Goal: Task Accomplishment & Management: Use online tool/utility

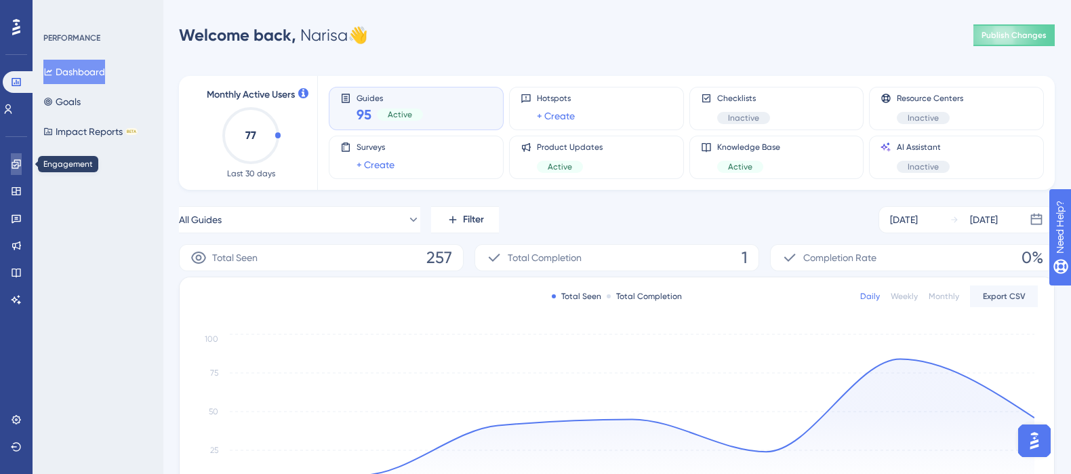
click at [17, 165] on icon at bounding box center [16, 164] width 11 height 11
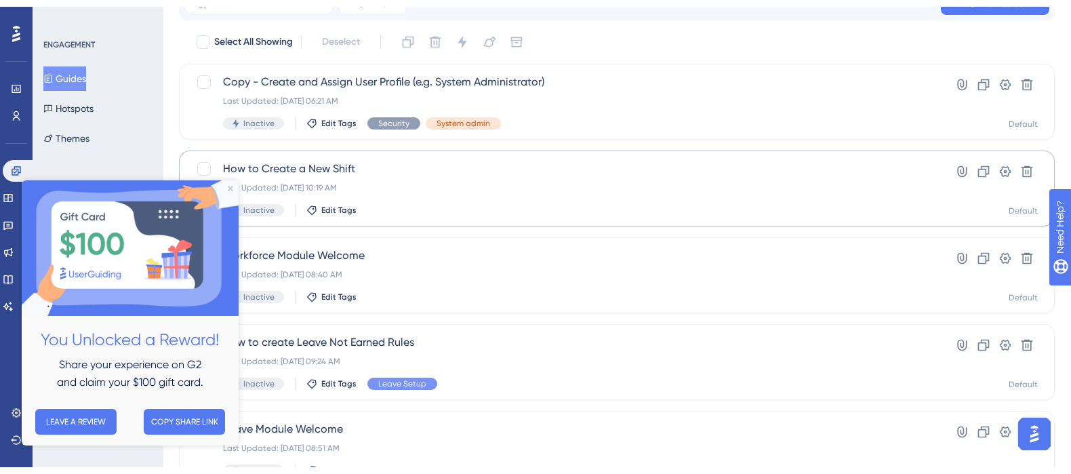
scroll to position [90, 0]
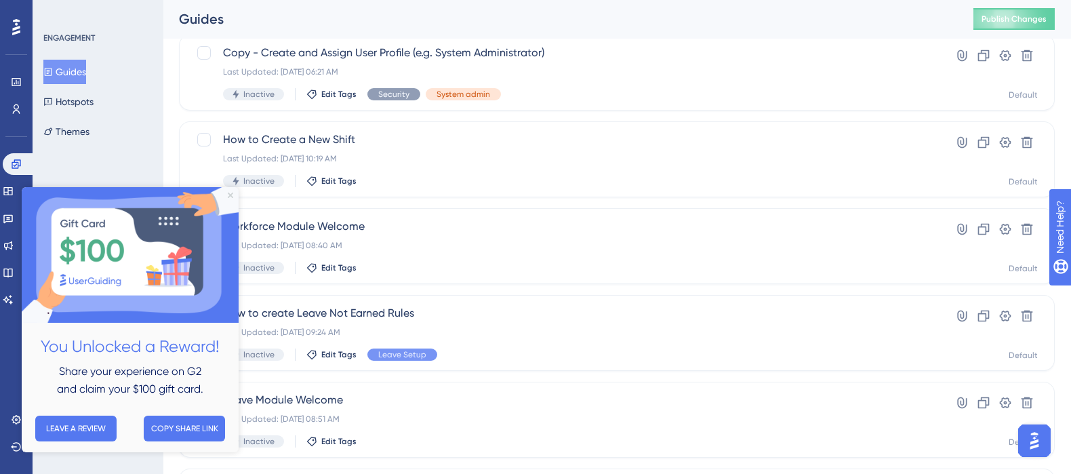
click at [228, 195] on icon "Close Preview" at bounding box center [230, 194] width 5 height 5
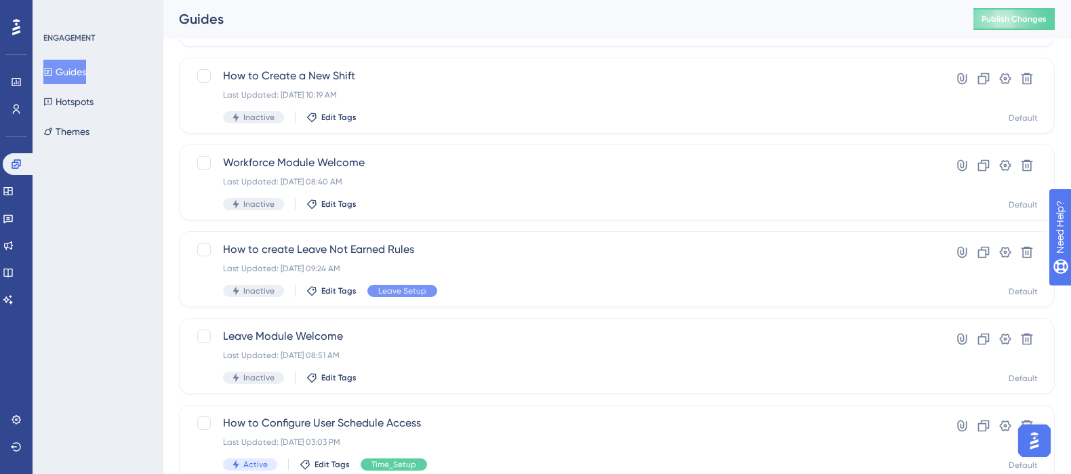
scroll to position [270, 0]
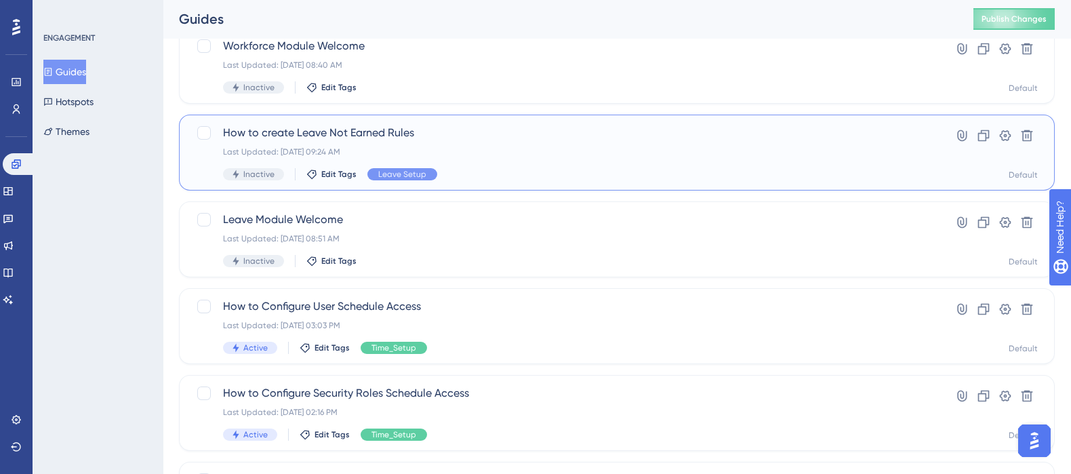
click at [325, 134] on span "How to create Leave Not Earned Rules" at bounding box center [562, 133] width 679 height 16
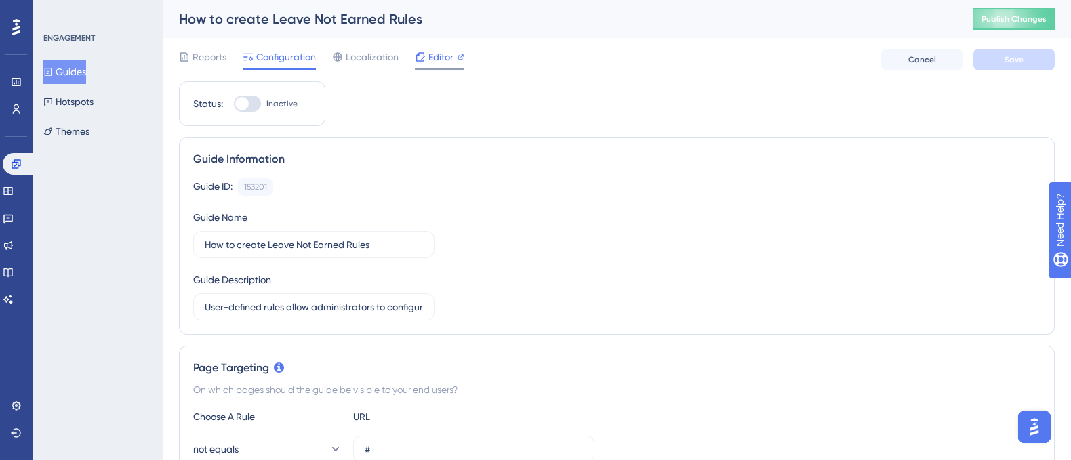
click at [432, 57] on span "Editor" at bounding box center [440, 57] width 25 height 16
